Goal: Transaction & Acquisition: Purchase product/service

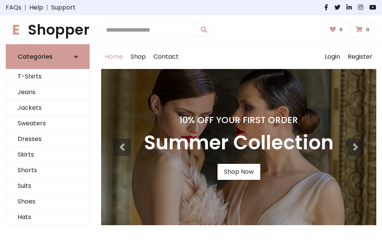
click at [191, 123] on h4 "10% Off Your First Order" at bounding box center [239, 120] width 190 height 11
click at [239, 172] on link "Shop Now" at bounding box center [239, 172] width 43 height 16
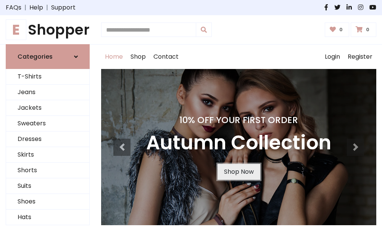
click at [239, 172] on link "Shop Now" at bounding box center [239, 172] width 43 height 16
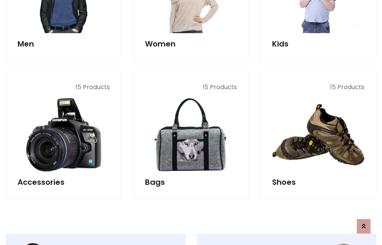
scroll to position [761, 0]
